Goal: Navigation & Orientation: Find specific page/section

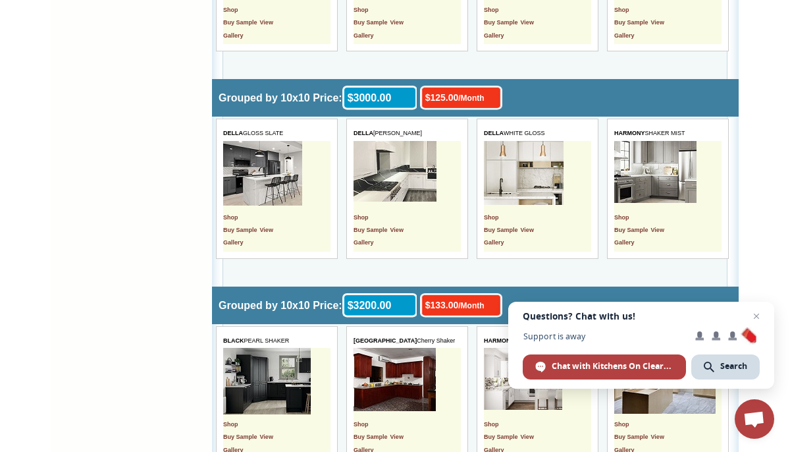
scroll to position [1730, 0]
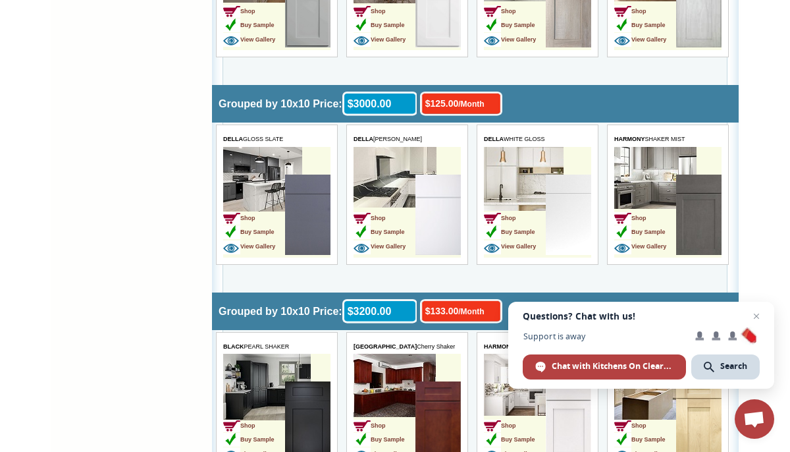
click at [433, 221] on img at bounding box center [437, 215] width 45 height 80
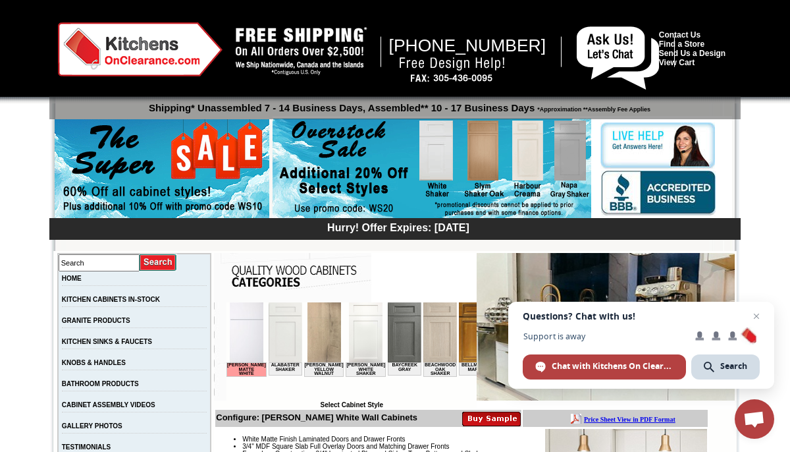
click at [236, 333] on img at bounding box center [247, 332] width 34 height 60
click at [477, 379] on img at bounding box center [606, 327] width 258 height 148
click at [756, 311] on span "Close chat" at bounding box center [757, 316] width 16 height 16
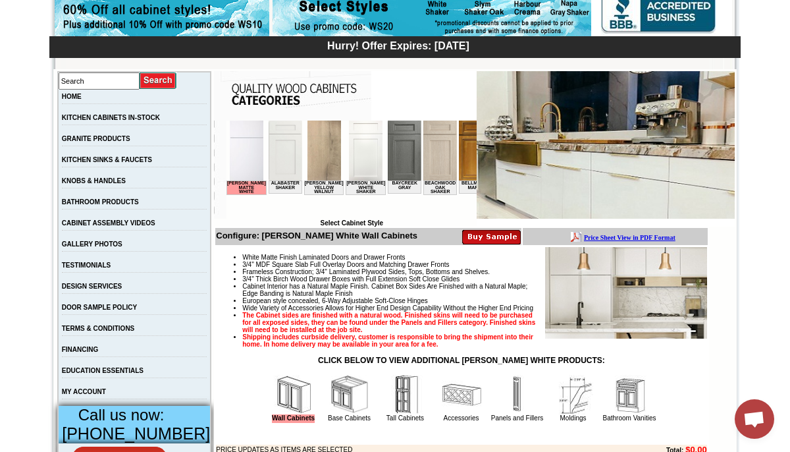
scroll to position [184, 0]
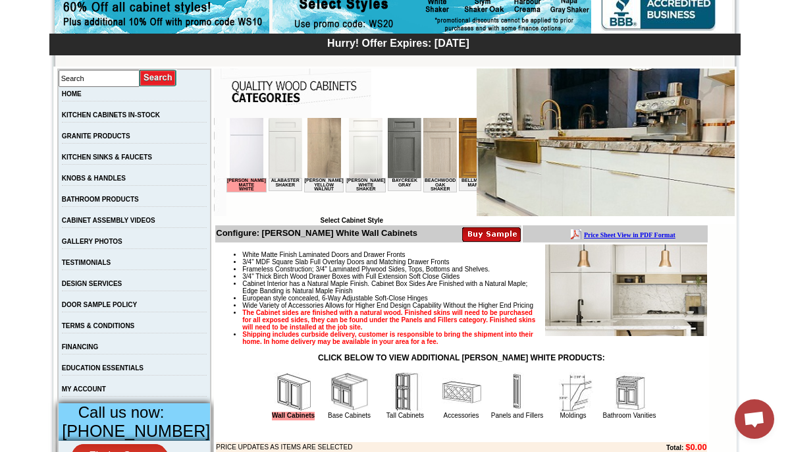
click at [578, 297] on img at bounding box center [626, 290] width 162 height 92
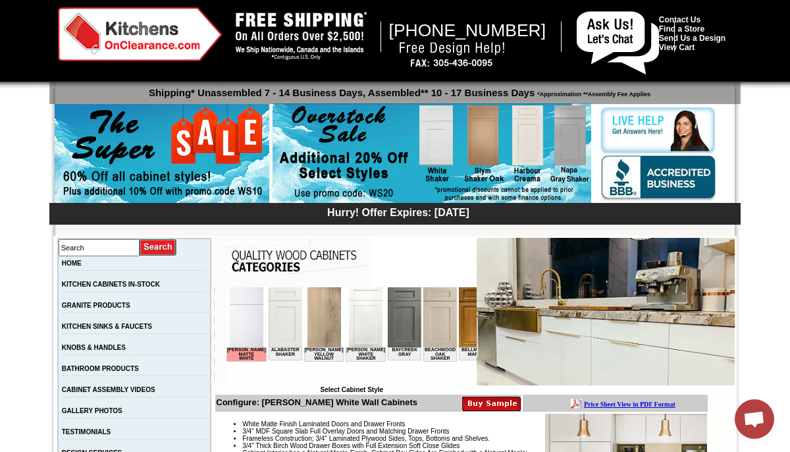
scroll to position [0, 0]
